Goal: Task Accomplishment & Management: Manage account settings

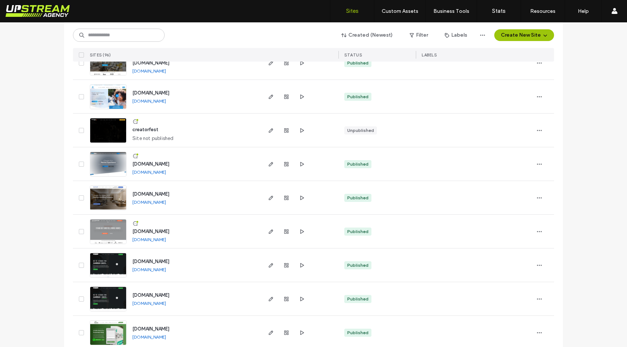
scroll to position [2355, 0]
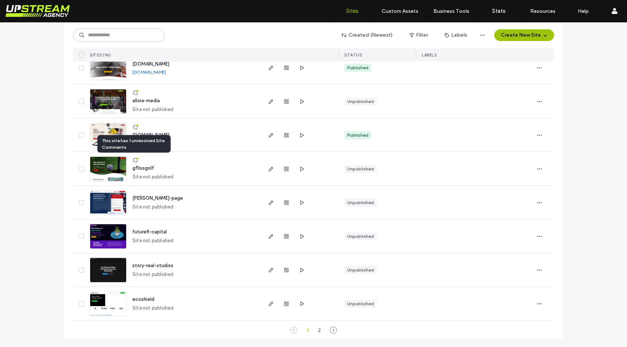
click at [134, 160] on icon at bounding box center [135, 160] width 6 height 6
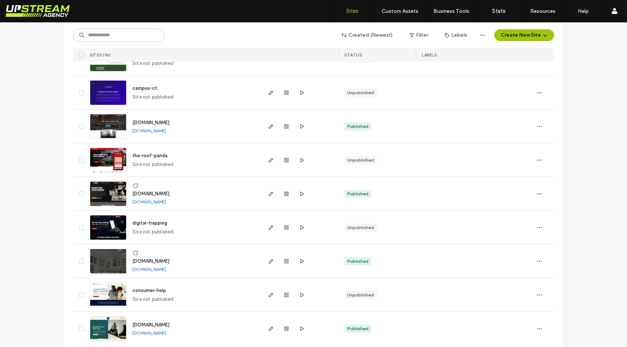
scroll to position [2355, 0]
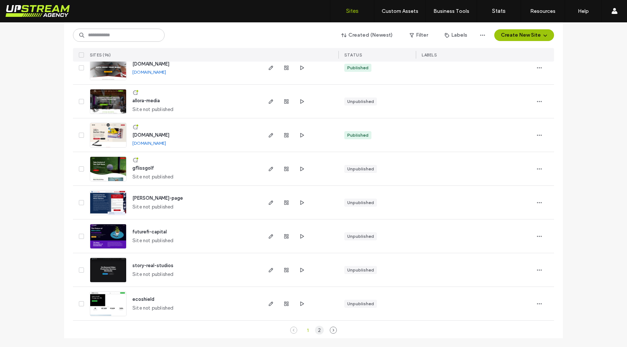
click at [315, 331] on div "2" at bounding box center [319, 330] width 9 height 9
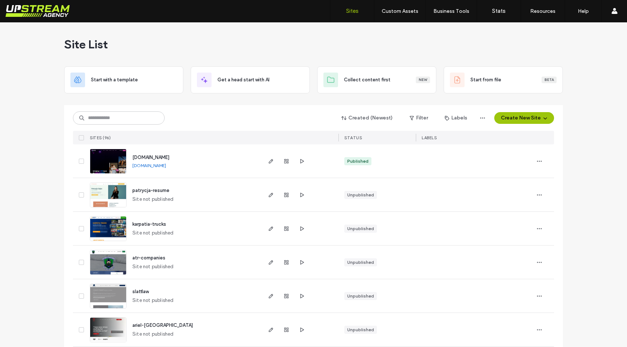
scroll to position [532, 0]
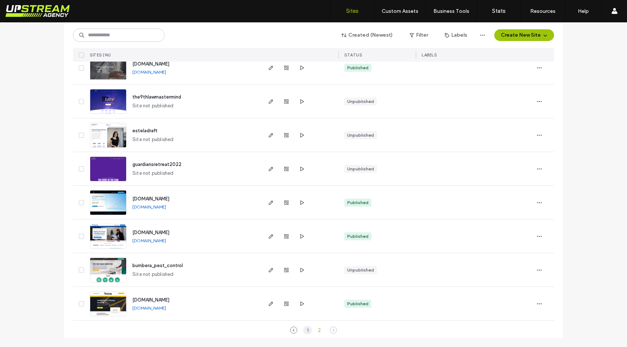
click at [303, 331] on div "1" at bounding box center [307, 330] width 9 height 9
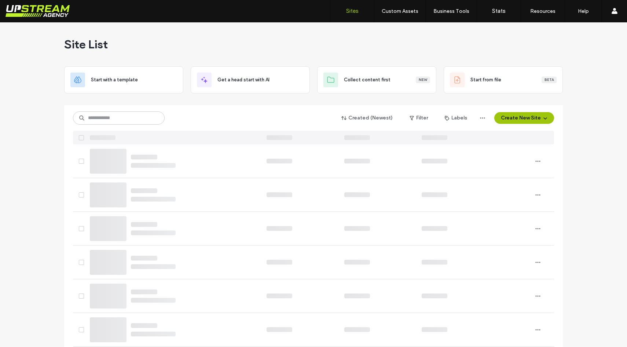
scroll to position [0, 0]
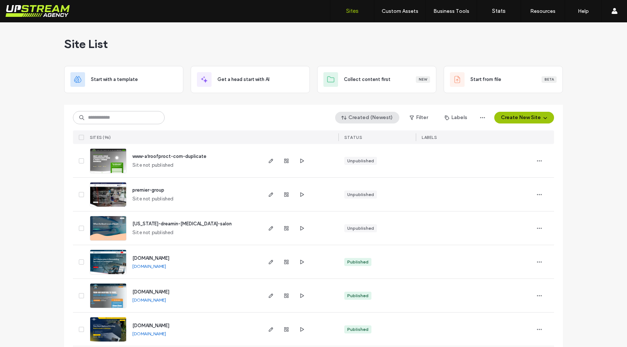
click at [364, 115] on button "Created (Newest)" at bounding box center [367, 118] width 64 height 12
click at [367, 144] on span "Published" at bounding box center [360, 147] width 22 height 7
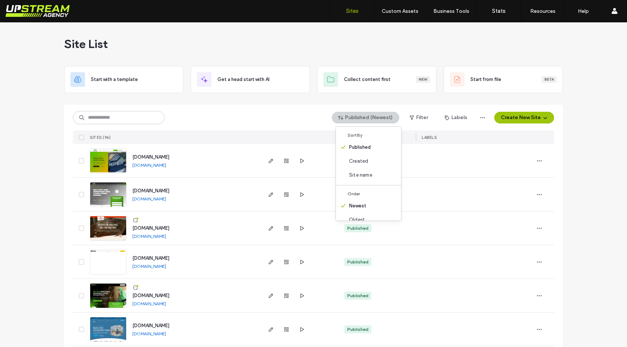
click at [368, 115] on button "Published (Newest)" at bounding box center [366, 118] width 68 height 12
click at [362, 204] on span "Newest" at bounding box center [357, 206] width 17 height 7
click at [172, 116] on div "Published (Newest) Filter Labels Create New Site" at bounding box center [313, 118] width 481 height 14
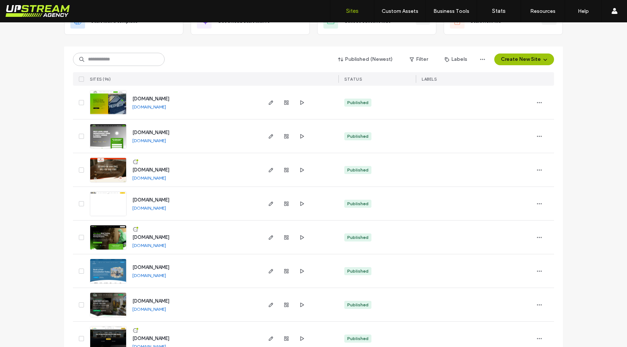
scroll to position [0, 0]
